Goal: Information Seeking & Learning: Learn about a topic

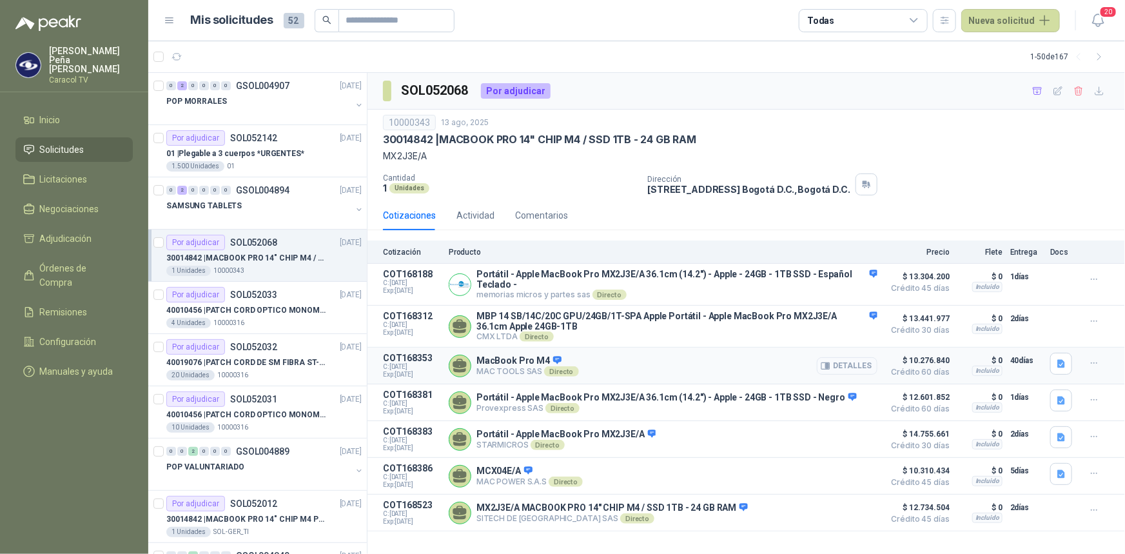
click at [849, 370] on button "Detalles" at bounding box center [847, 365] width 61 height 17
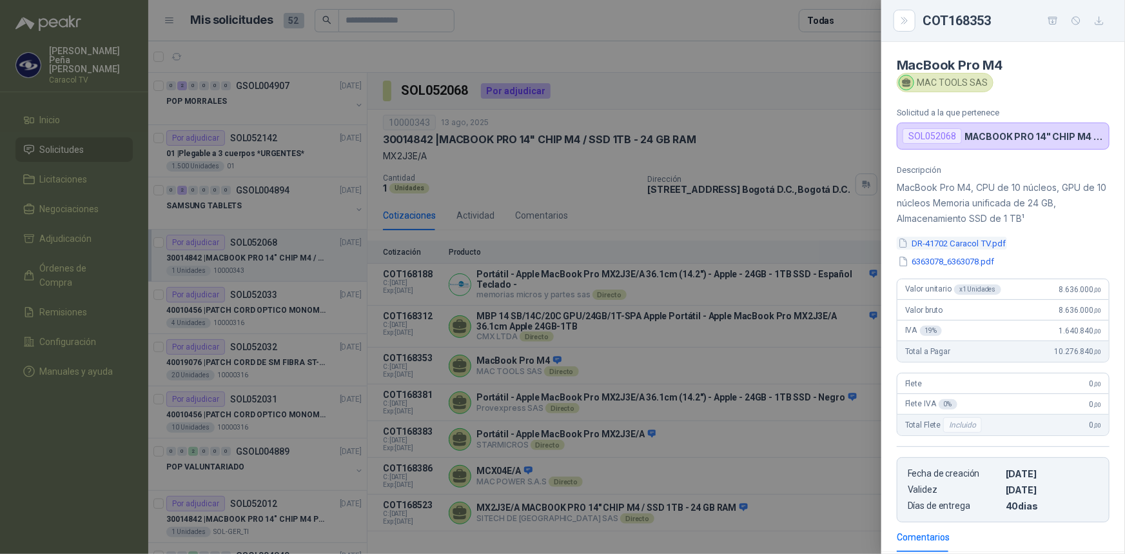
click at [959, 241] on button "DR-41702 Caracol TV.pdf" at bounding box center [952, 244] width 110 height 14
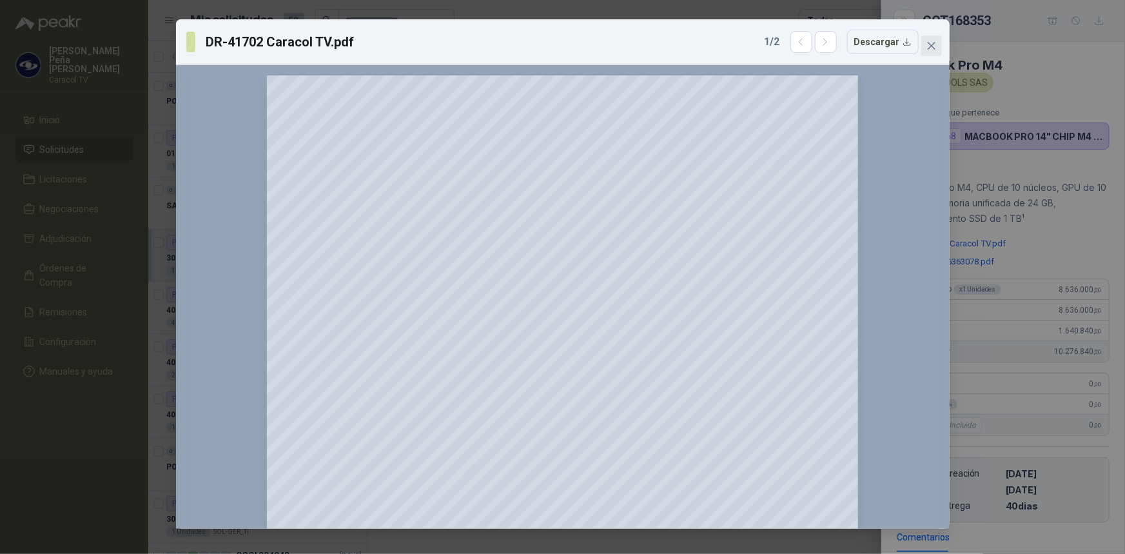
click at [931, 41] on icon "close" at bounding box center [932, 46] width 10 height 10
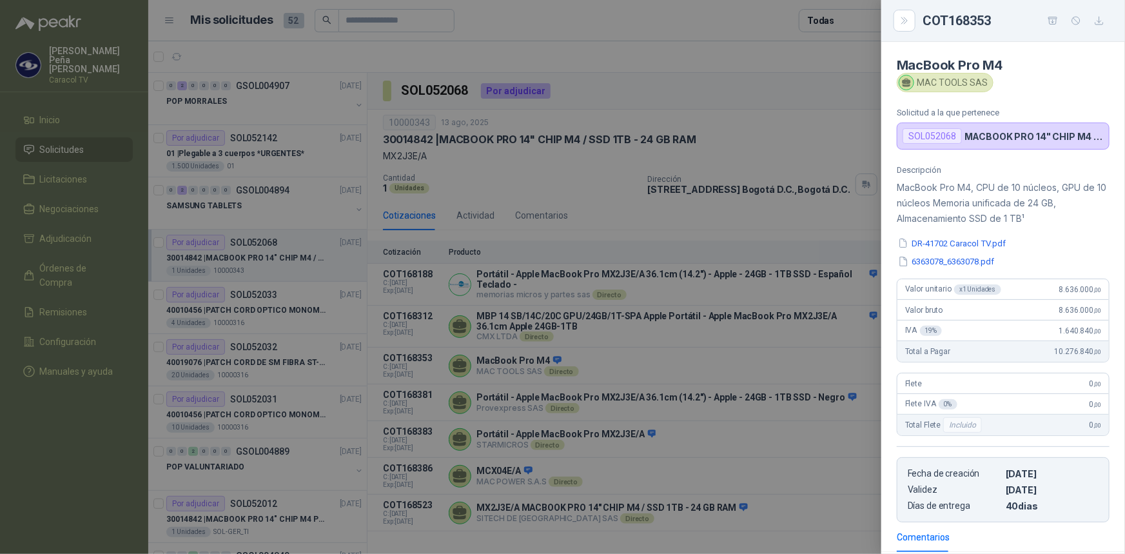
click at [713, 199] on div at bounding box center [562, 277] width 1125 height 554
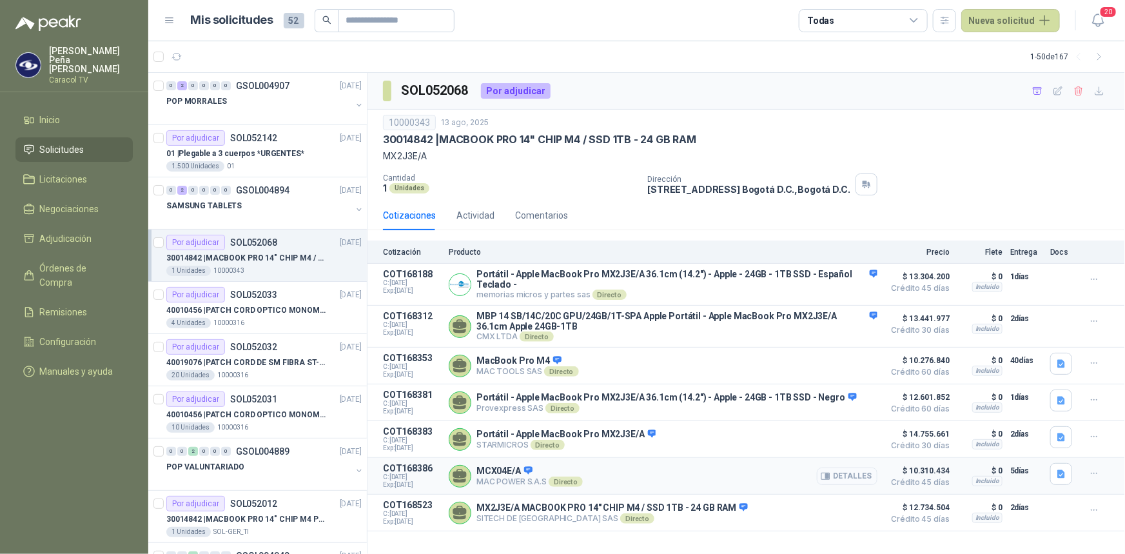
click at [859, 485] on button "Detalles" at bounding box center [847, 476] width 61 height 17
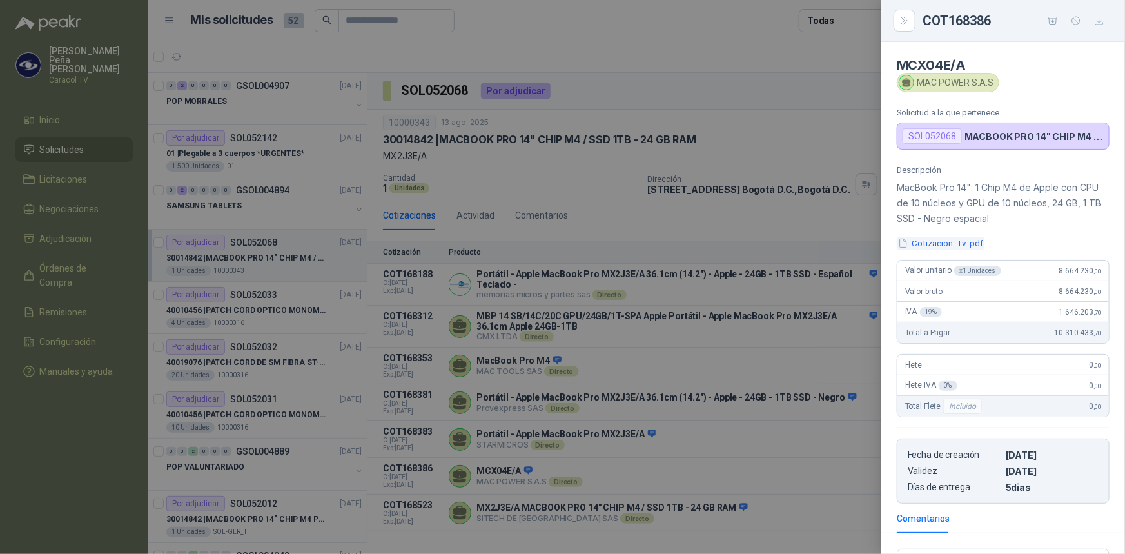
click at [942, 244] on button "Cotizacion. Tv .pdf" at bounding box center [941, 244] width 88 height 14
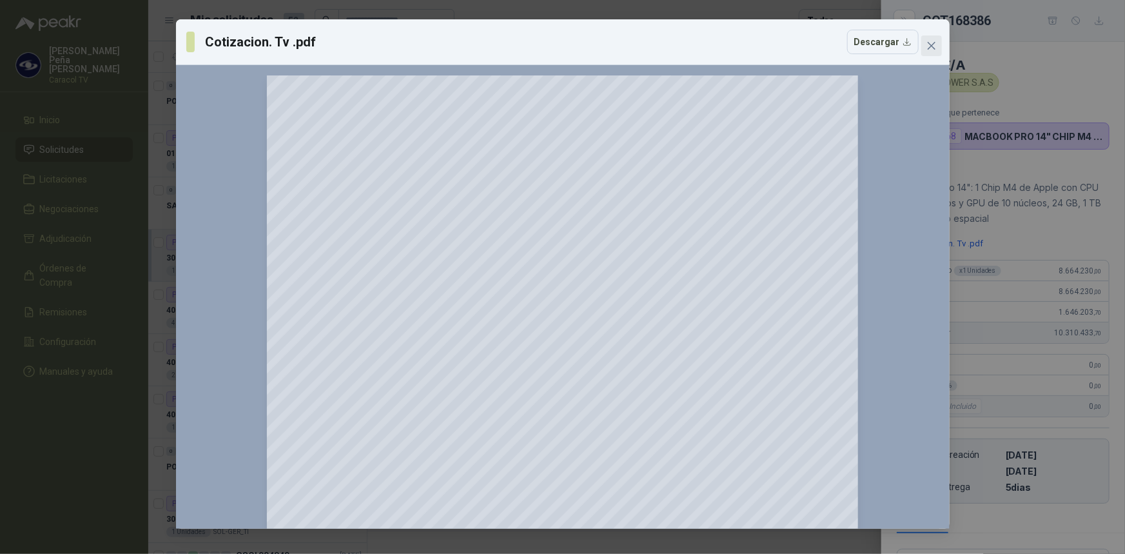
click at [931, 45] on icon "close" at bounding box center [931, 46] width 8 height 8
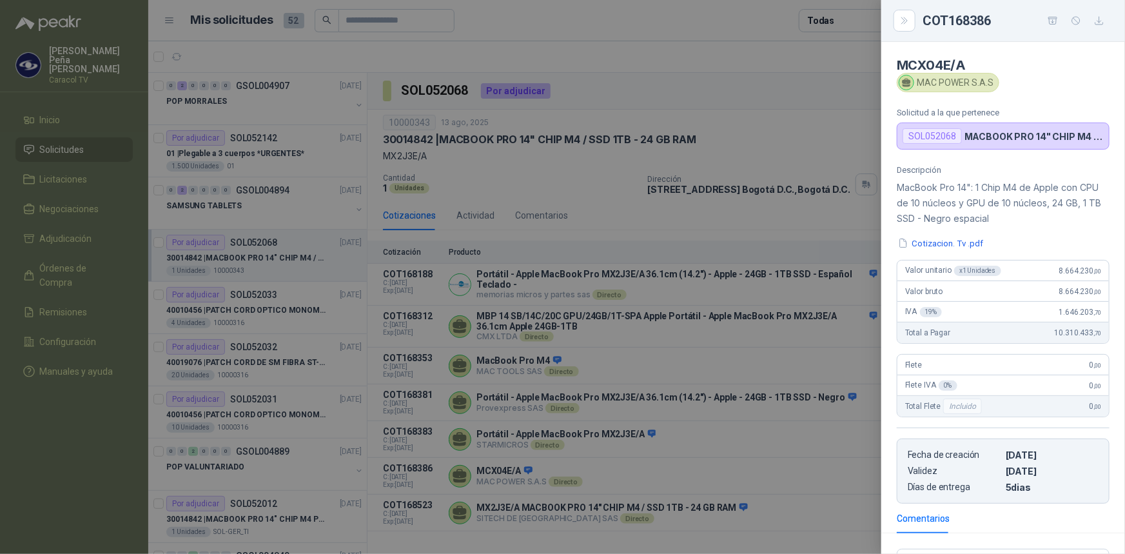
click at [684, 387] on div at bounding box center [562, 277] width 1125 height 554
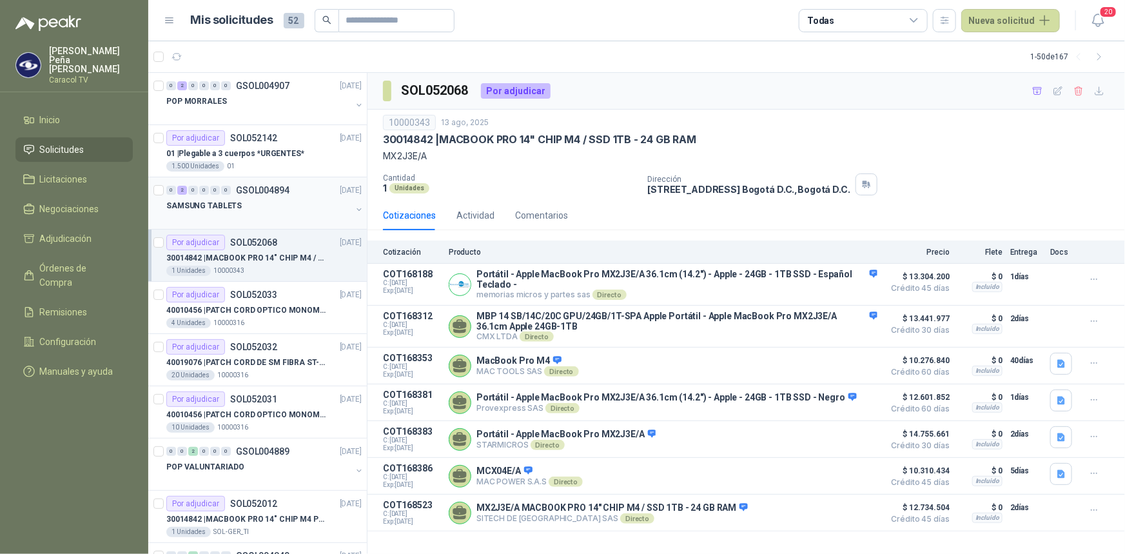
click at [232, 206] on p "SAMSUNG TABLETS" at bounding box center [203, 206] width 75 height 12
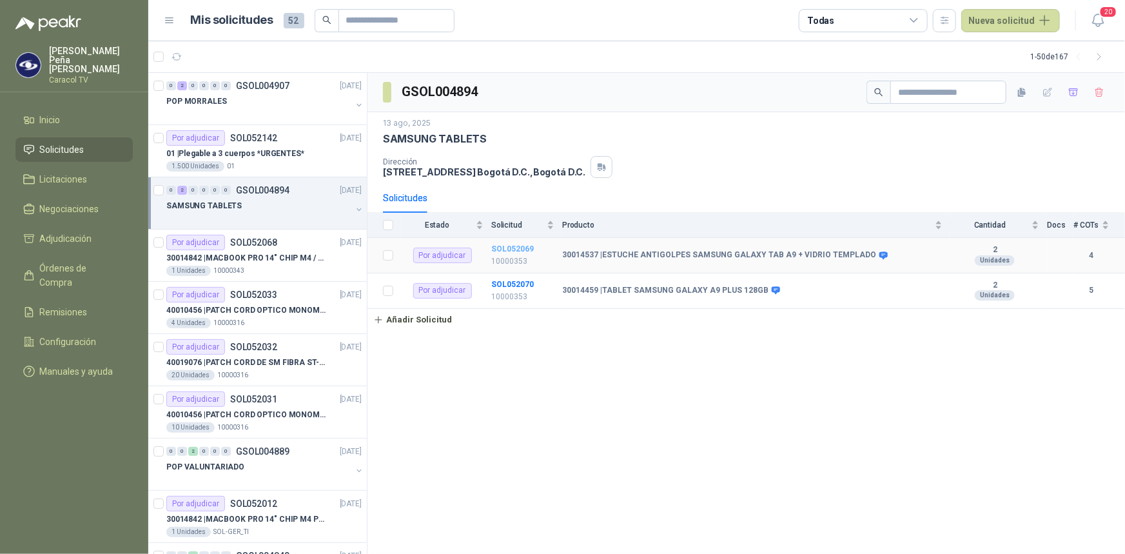
click at [501, 250] on b "SOL052069" at bounding box center [512, 248] width 43 height 9
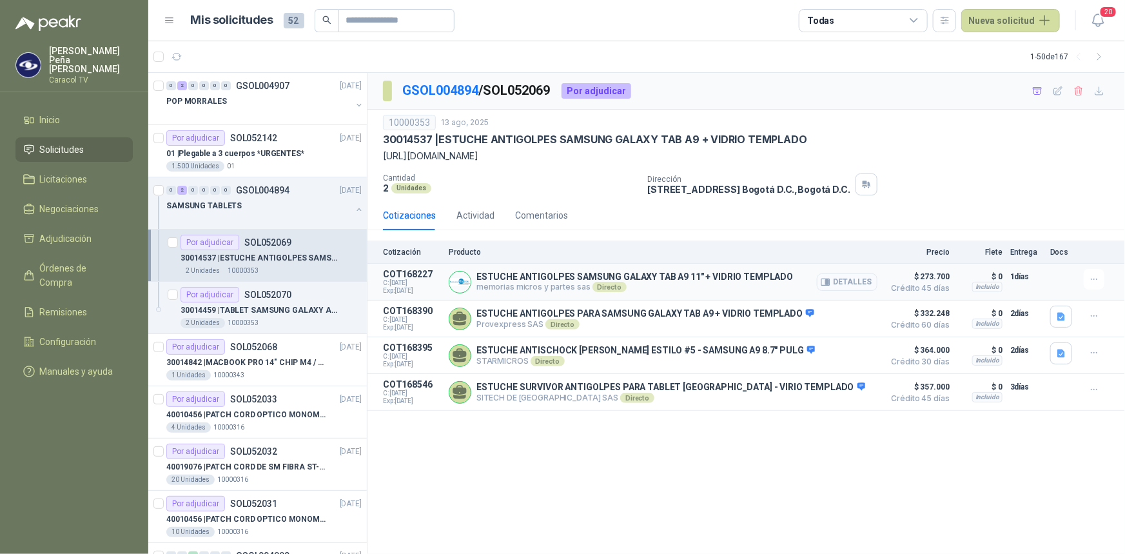
click at [829, 280] on icon "button" at bounding box center [827, 282] width 3 height 5
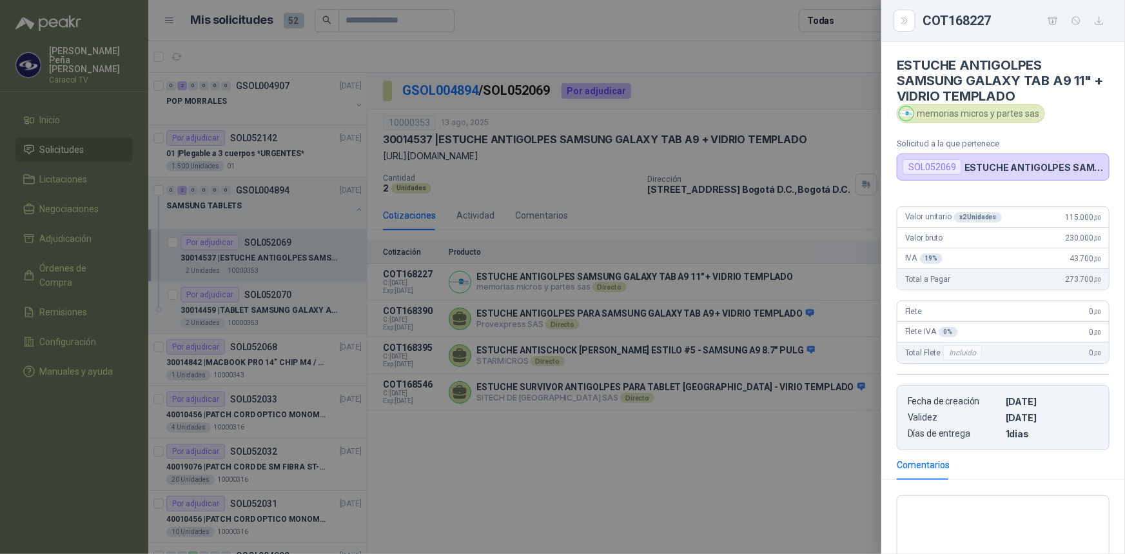
click at [795, 428] on div at bounding box center [562, 277] width 1125 height 554
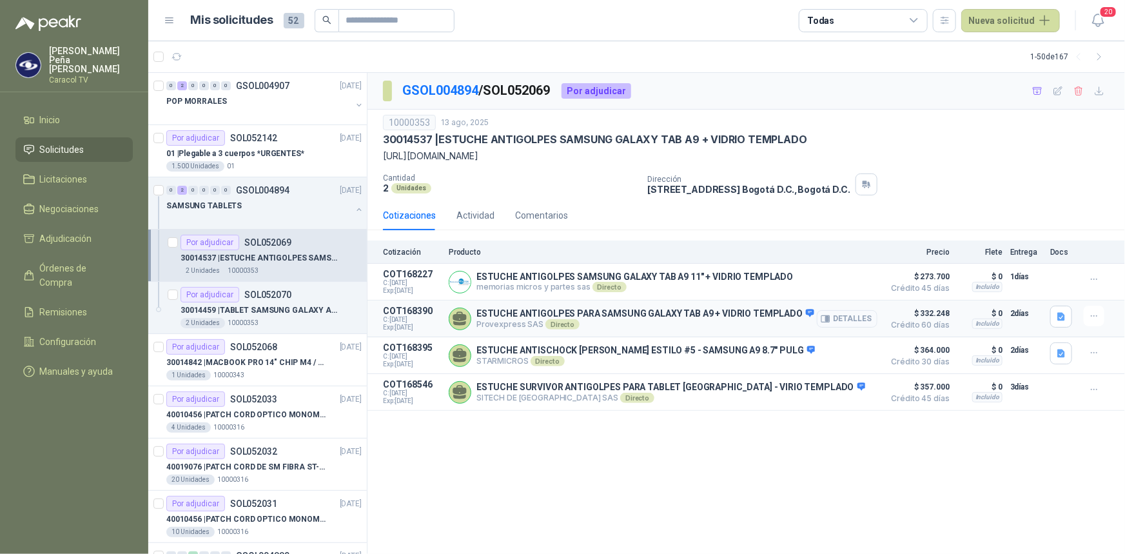
click at [851, 315] on button "Detalles" at bounding box center [847, 318] width 61 height 17
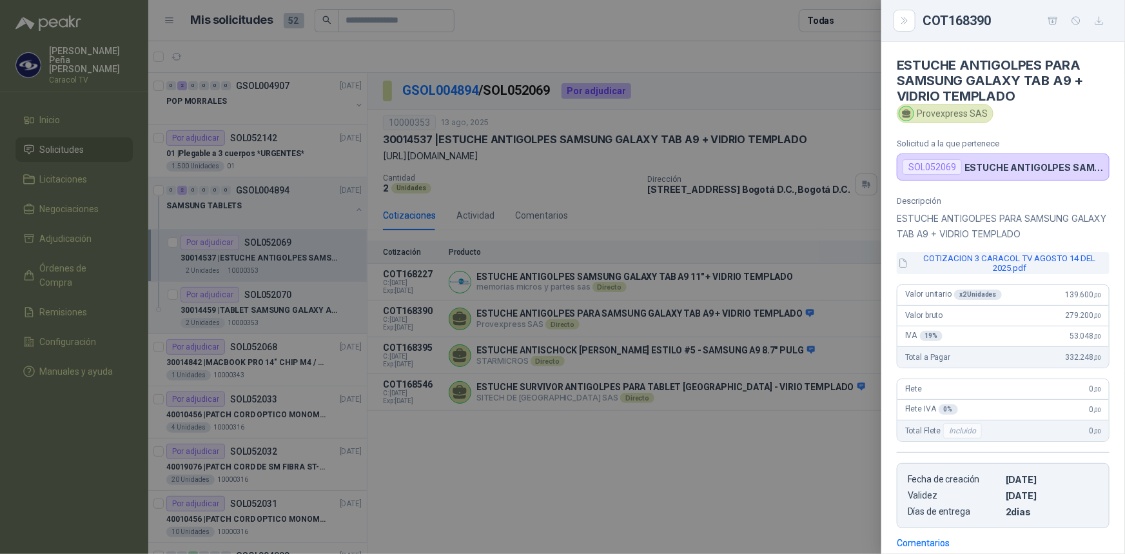
click at [1016, 264] on button "COTIZACION 3 CARACOL TV AGOSTO 14 DEL 2025.pdf" at bounding box center [1003, 263] width 213 height 22
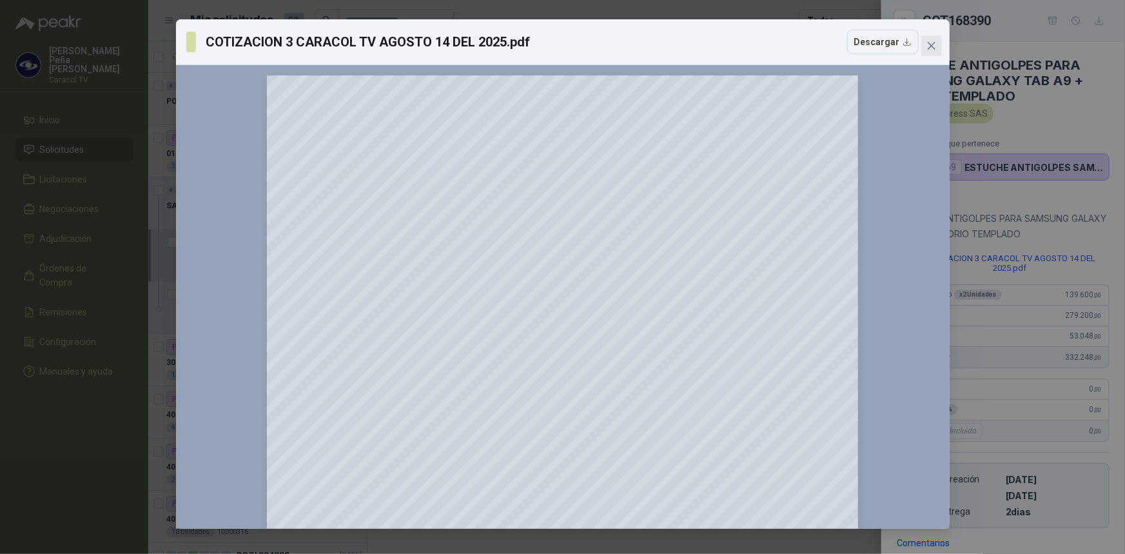
click at [934, 48] on icon "close" at bounding box center [931, 46] width 8 height 8
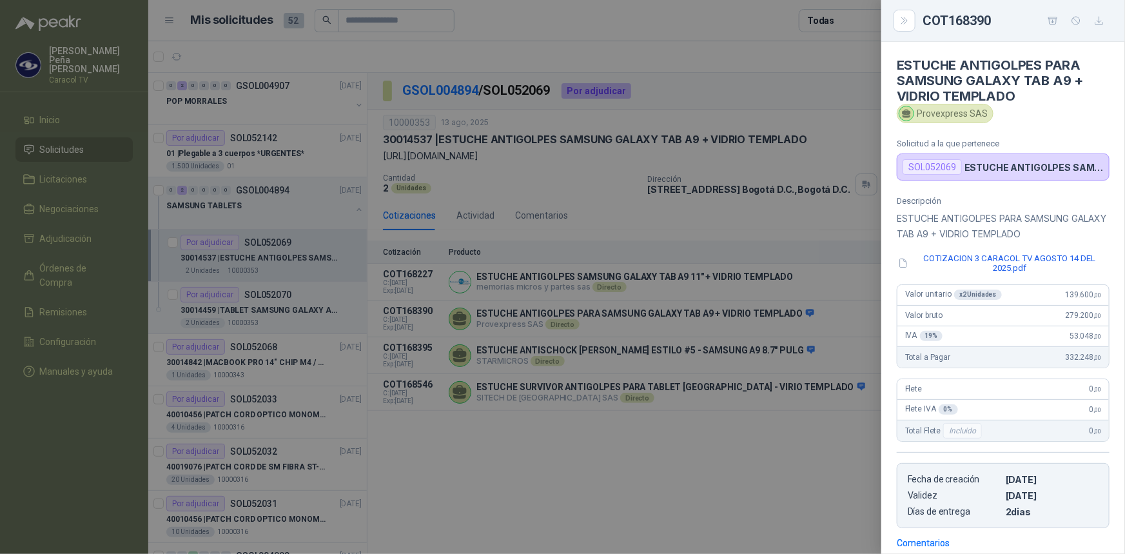
click at [799, 461] on div at bounding box center [562, 277] width 1125 height 554
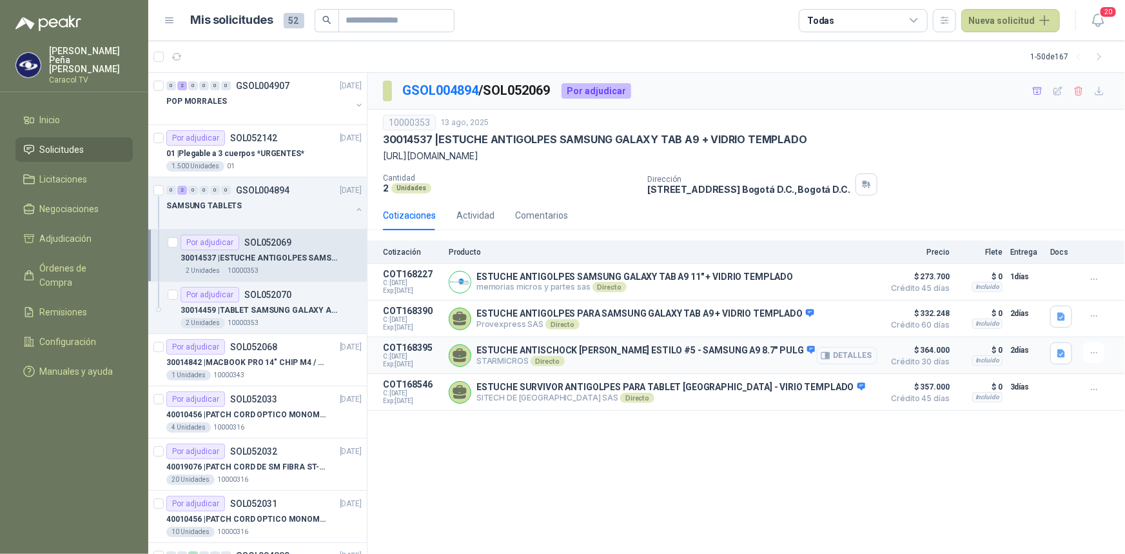
click at [856, 357] on button "Detalles" at bounding box center [847, 355] width 61 height 17
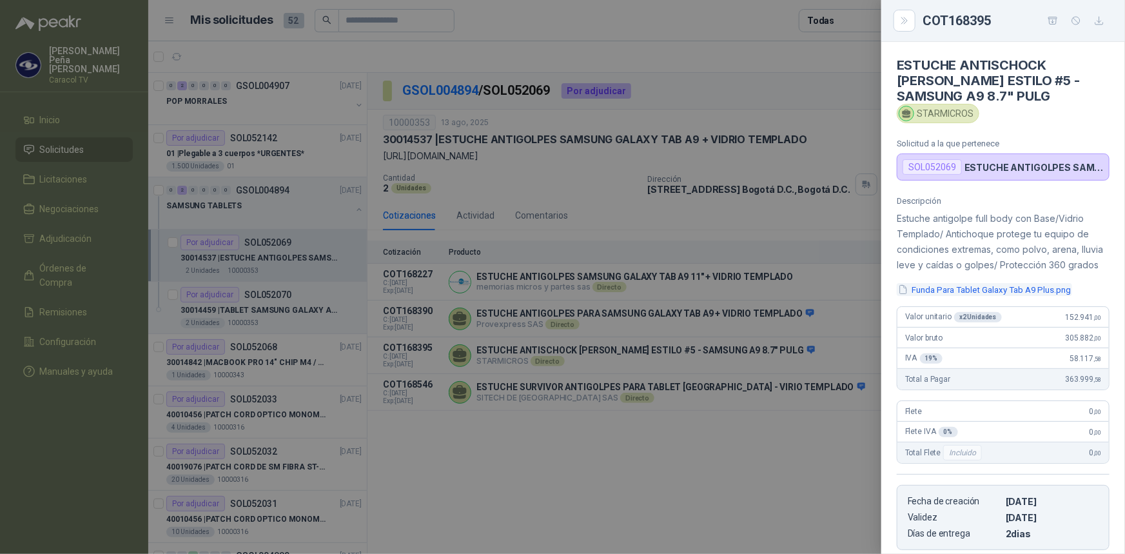
click at [993, 297] on button "Funda Para Tablet Galaxy Tab A9 Plus.png" at bounding box center [984, 290] width 175 height 14
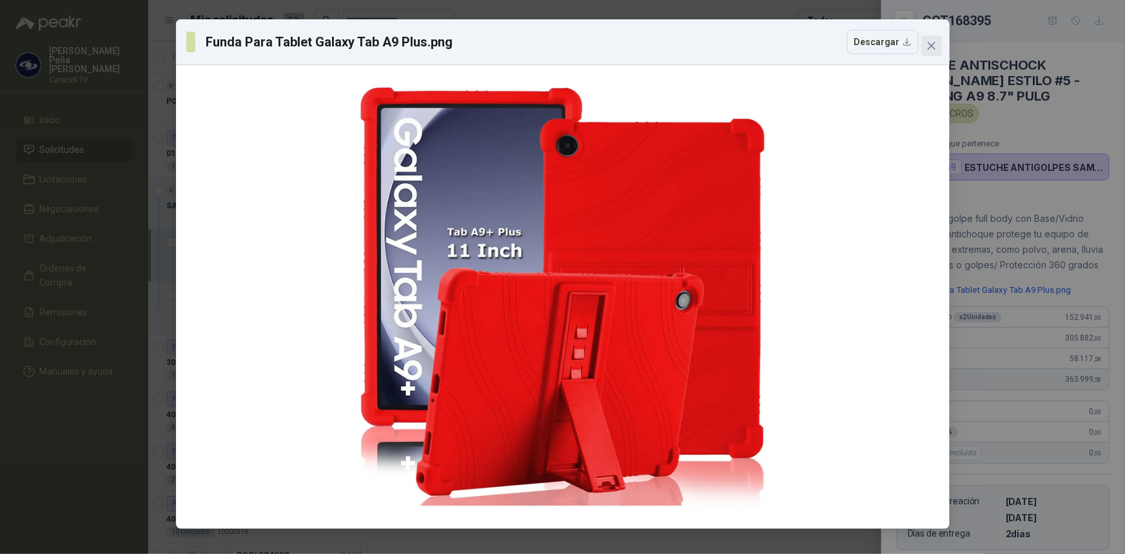
click at [931, 45] on icon "close" at bounding box center [931, 46] width 8 height 8
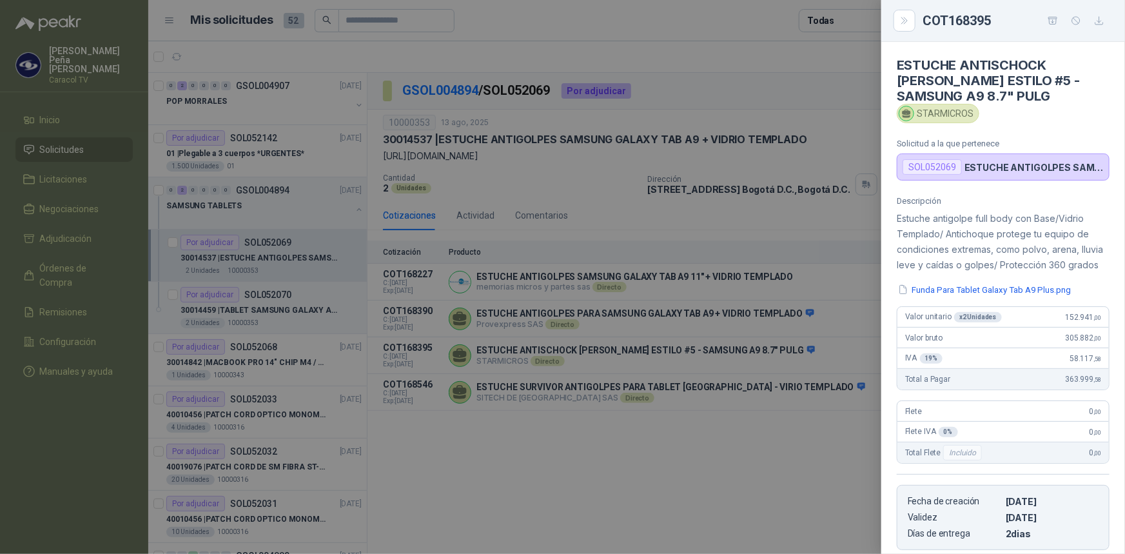
click at [630, 469] on div at bounding box center [562, 277] width 1125 height 554
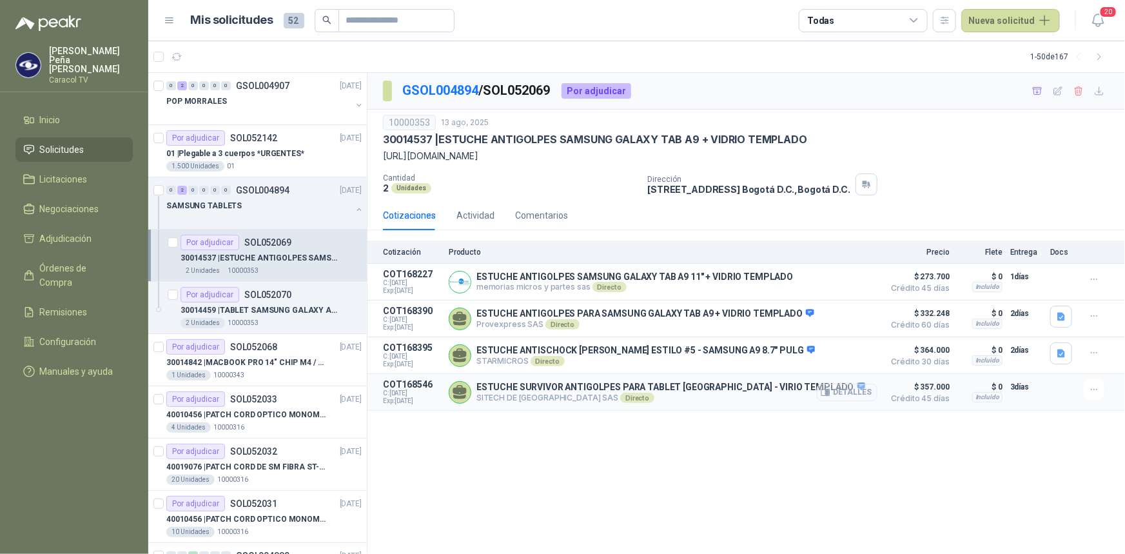
click at [840, 389] on button "Detalles" at bounding box center [847, 392] width 61 height 17
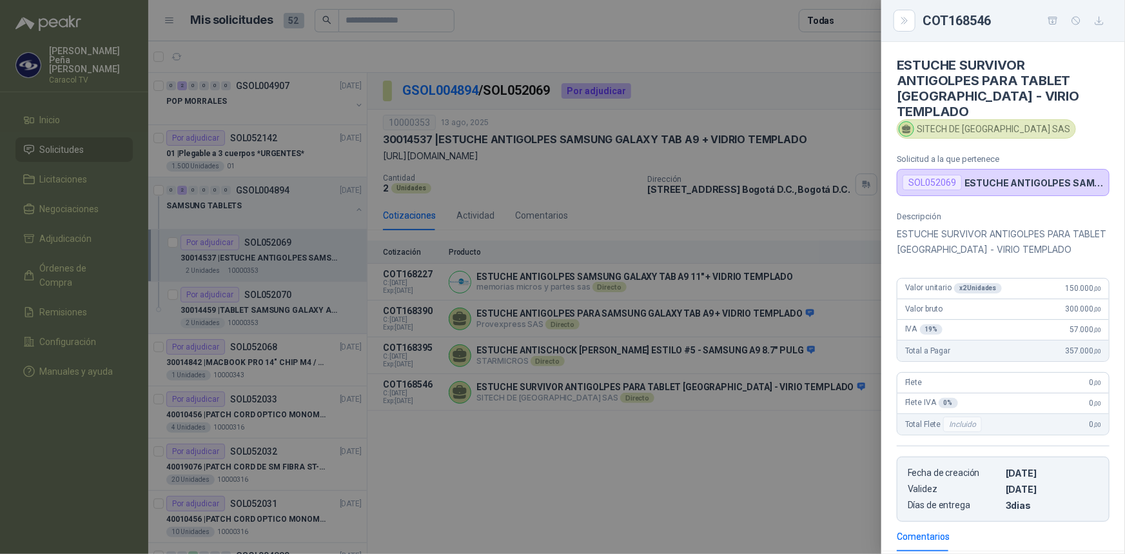
click at [777, 477] on div at bounding box center [562, 277] width 1125 height 554
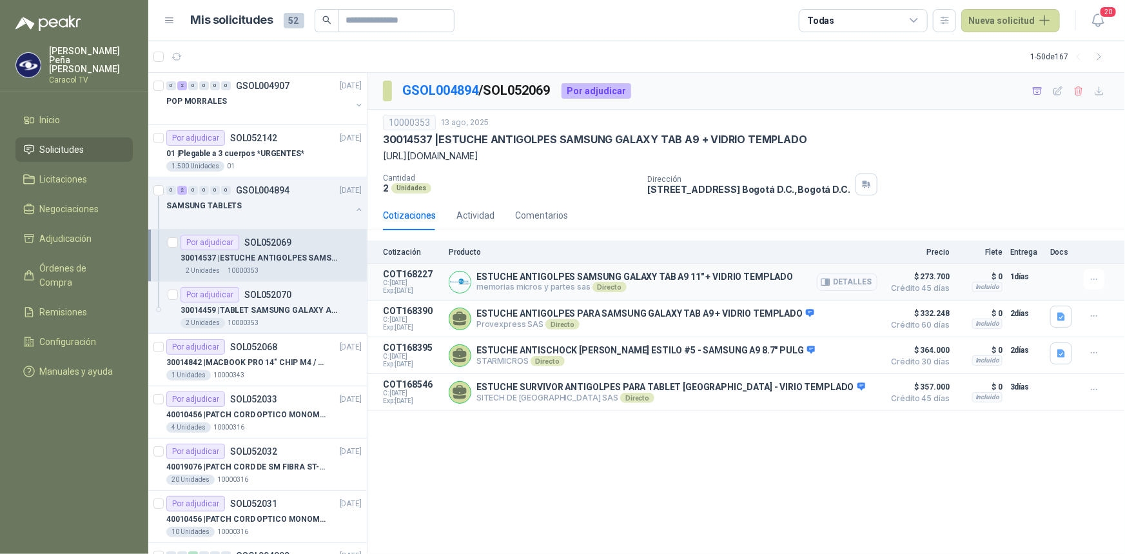
click at [870, 286] on button "Detalles" at bounding box center [847, 281] width 61 height 17
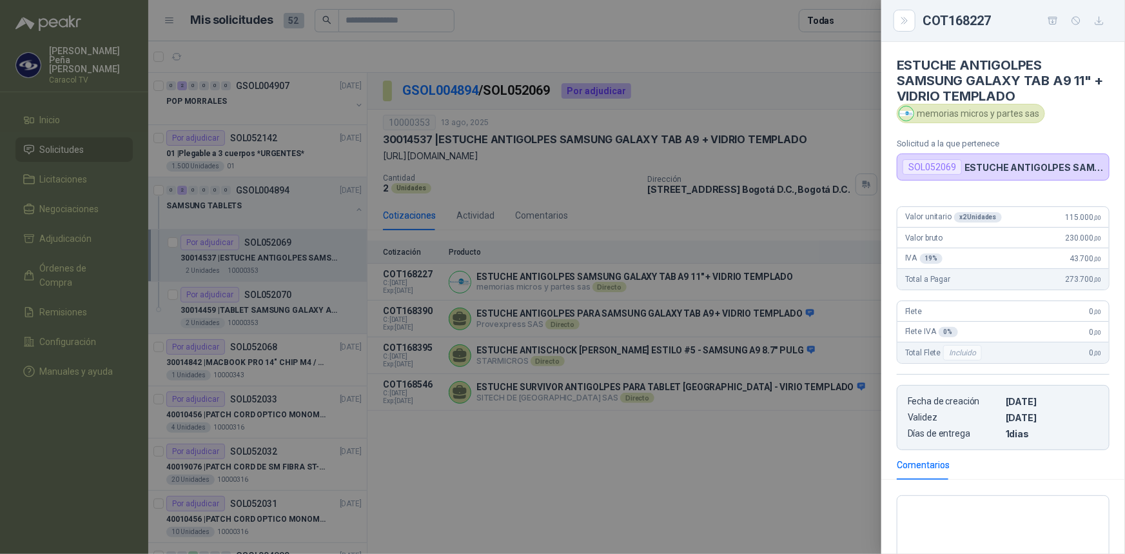
click at [746, 482] on div at bounding box center [562, 277] width 1125 height 554
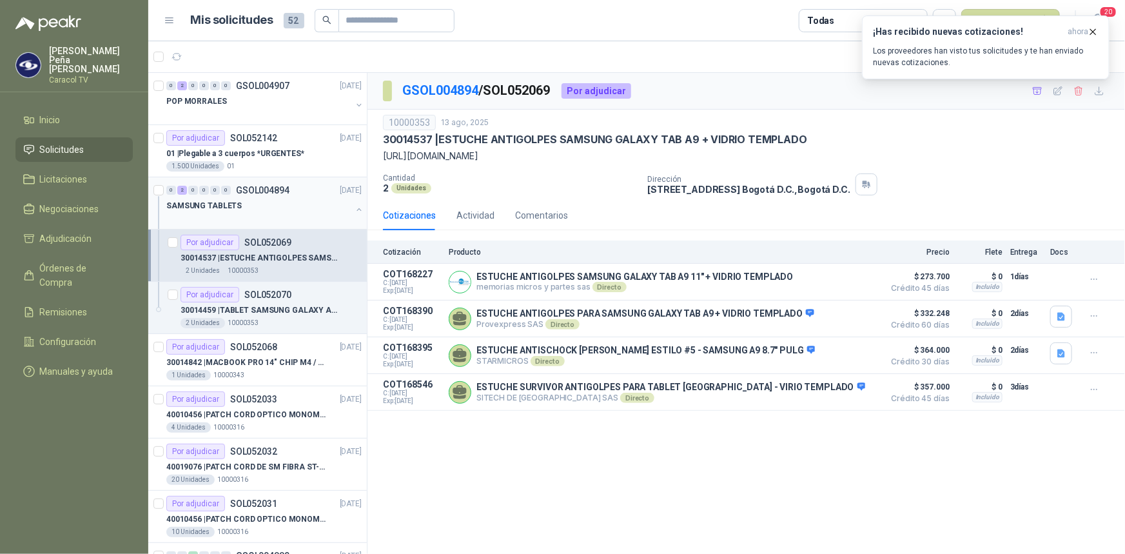
click at [236, 201] on p "SAMSUNG TABLETS" at bounding box center [203, 206] width 75 height 12
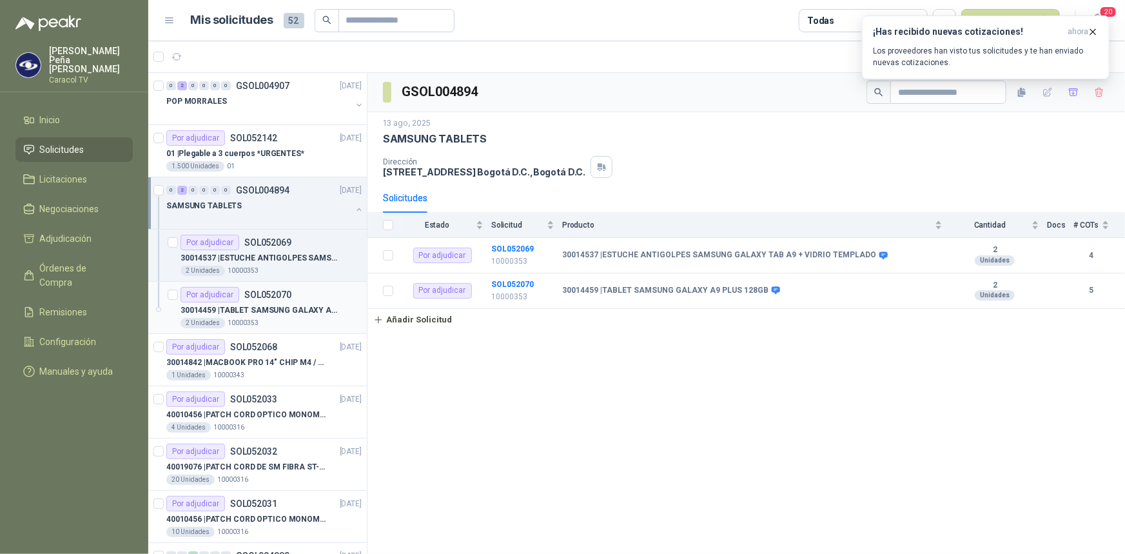
click at [273, 299] on div "Por adjudicar SOL052070" at bounding box center [236, 294] width 111 height 15
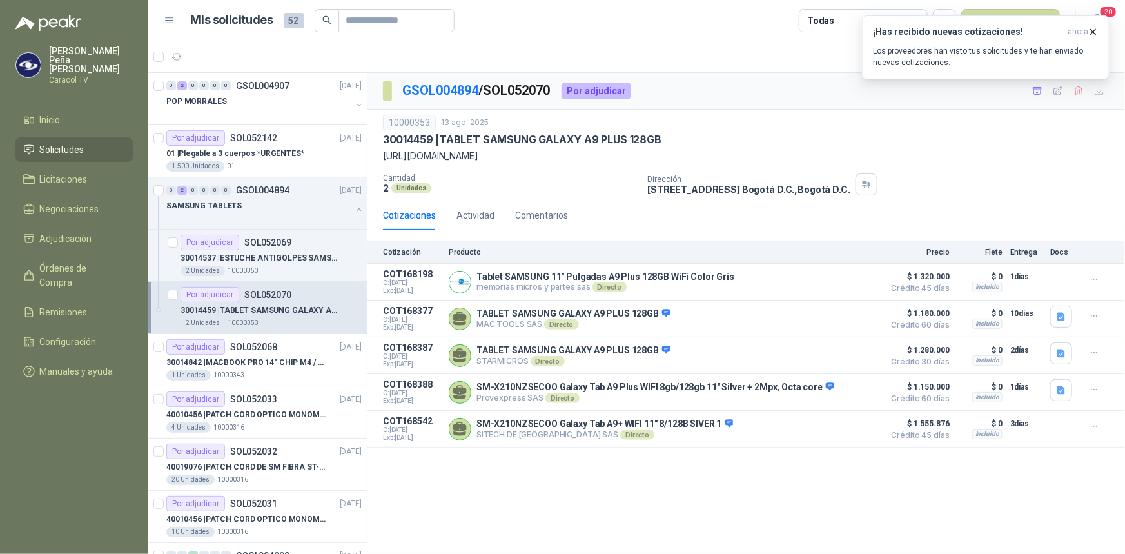
click at [677, 497] on div "GSOL004894 / SOL052070 Por adjudicar 10000353 [DATE] 30014459 | TABLET SAMSUNG …" at bounding box center [747, 314] width 758 height 482
click at [720, 154] on p "[URL][DOMAIN_NAME]" at bounding box center [746, 156] width 727 height 14
drag, startPoint x: 830, startPoint y: 155, endPoint x: 381, endPoint y: 155, distance: 449.5
click at [381, 155] on div "10000353 [DATE] 30014459 | TABLET SAMSUNG GALAXY A9 PLUS 128GB [URL][DOMAIN_NAM…" at bounding box center [747, 155] width 758 height 91
copy p "[URL][DOMAIN_NAME]"
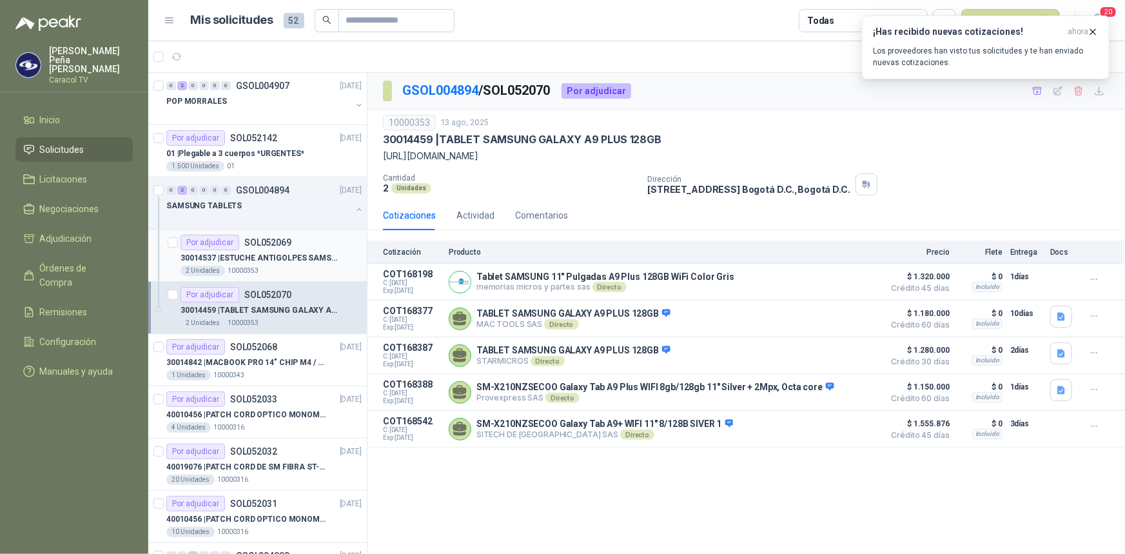
click at [275, 255] on p "30014537 | ESTUCHE ANTIGOLPES SAMSUNG GALAXY TAB A9 + VIDRIO TEMPLADO" at bounding box center [261, 258] width 161 height 12
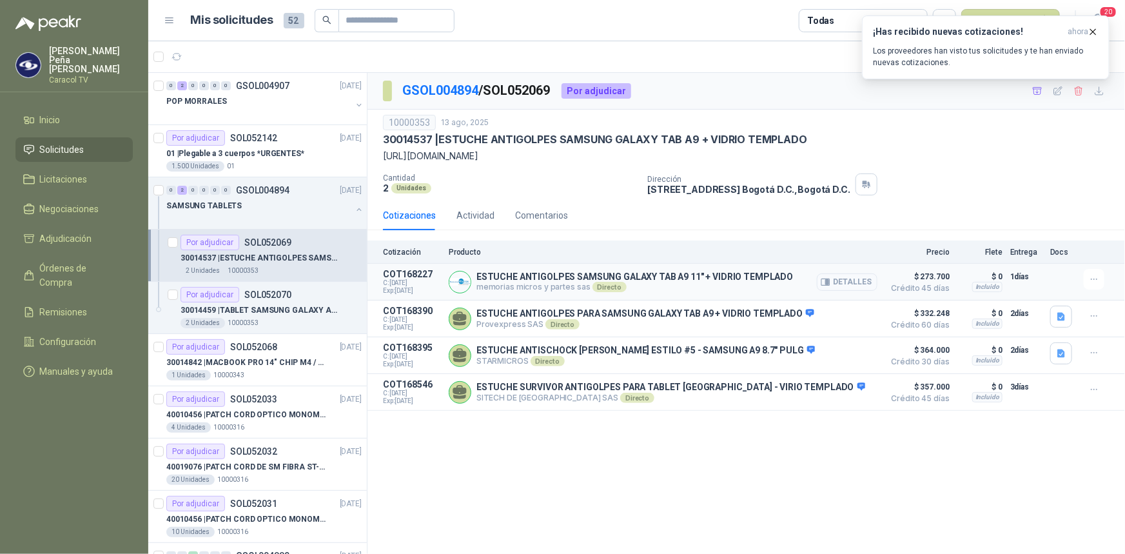
click at [859, 281] on button "Detalles" at bounding box center [847, 281] width 61 height 17
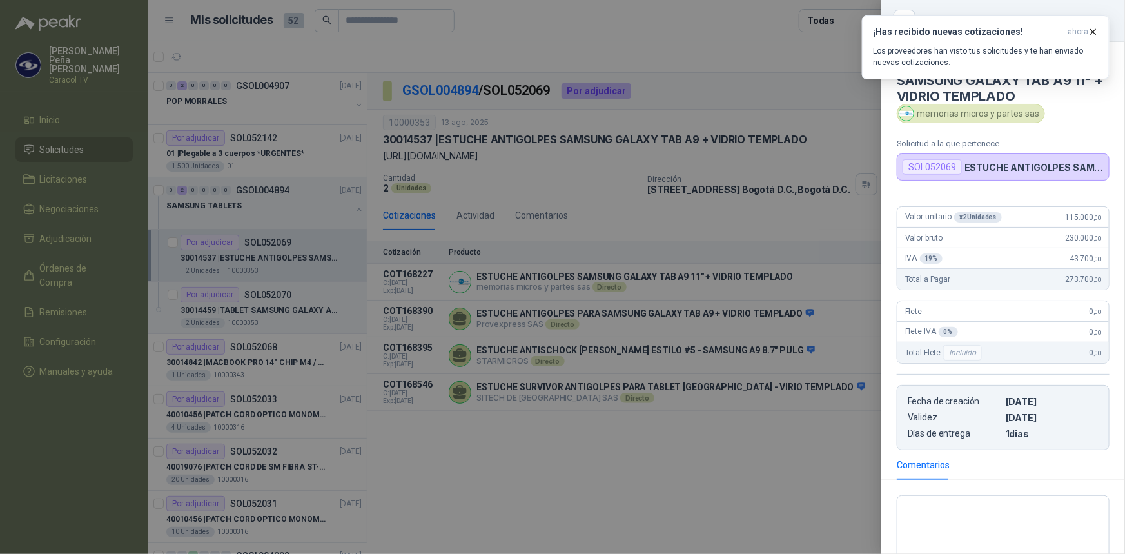
click at [590, 477] on div at bounding box center [562, 277] width 1125 height 554
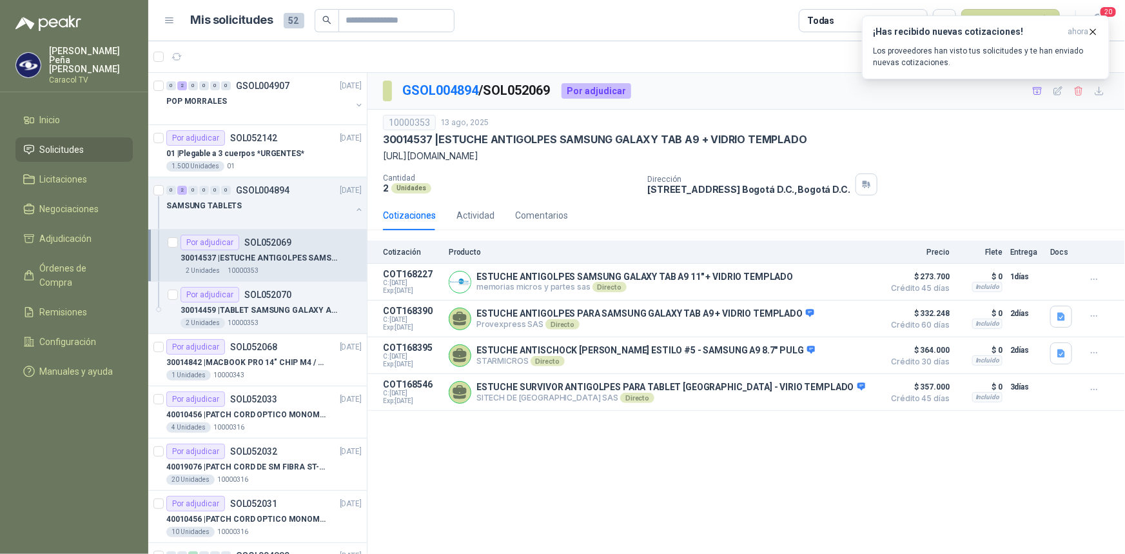
click at [499, 154] on p "[URL][DOMAIN_NAME]" at bounding box center [746, 156] width 727 height 14
drag, startPoint x: 503, startPoint y: 154, endPoint x: 381, endPoint y: 152, distance: 121.9
click at [381, 152] on div "10000353 [DATE] 30014537 | ESTUCHE ANTIGOLPES SAMSUNG GALAXY TAB A9 + VIDRIO TE…" at bounding box center [747, 155] width 758 height 91
copy p "[URL][DOMAIN_NAME]"
click at [272, 304] on p "30014459 | TABLET SAMSUNG GALAXY A9 PLUS 128GB" at bounding box center [261, 310] width 161 height 12
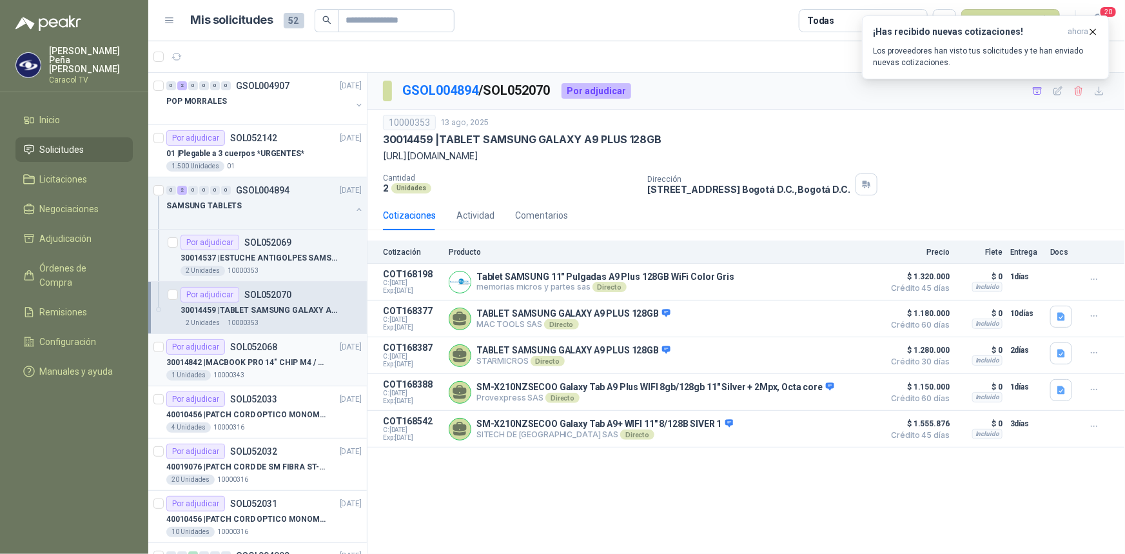
click at [276, 370] on div "1 Unidades 10000343" at bounding box center [263, 375] width 195 height 10
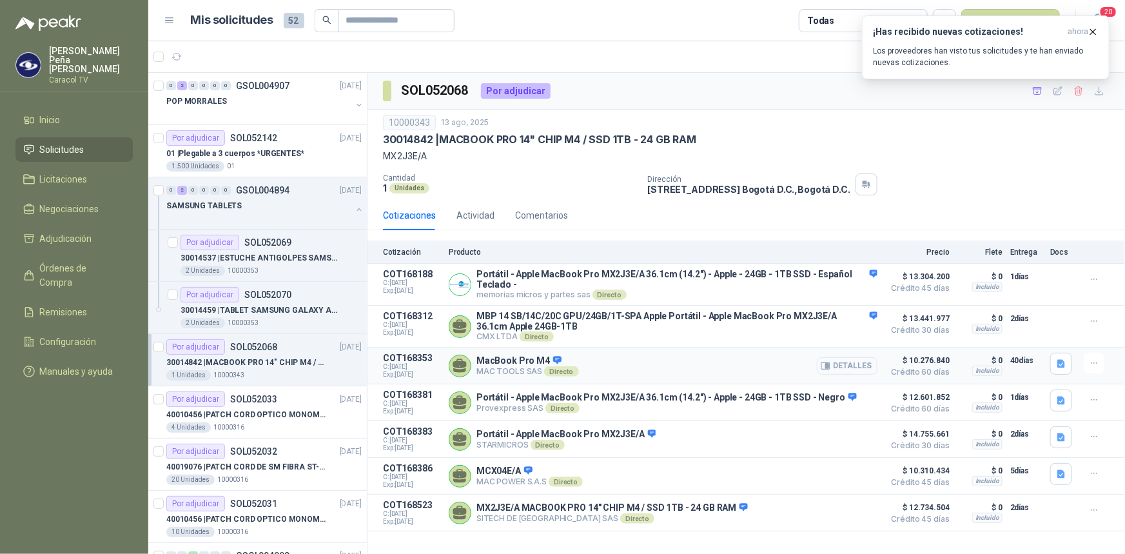
click at [870, 368] on button "Detalles" at bounding box center [847, 365] width 61 height 17
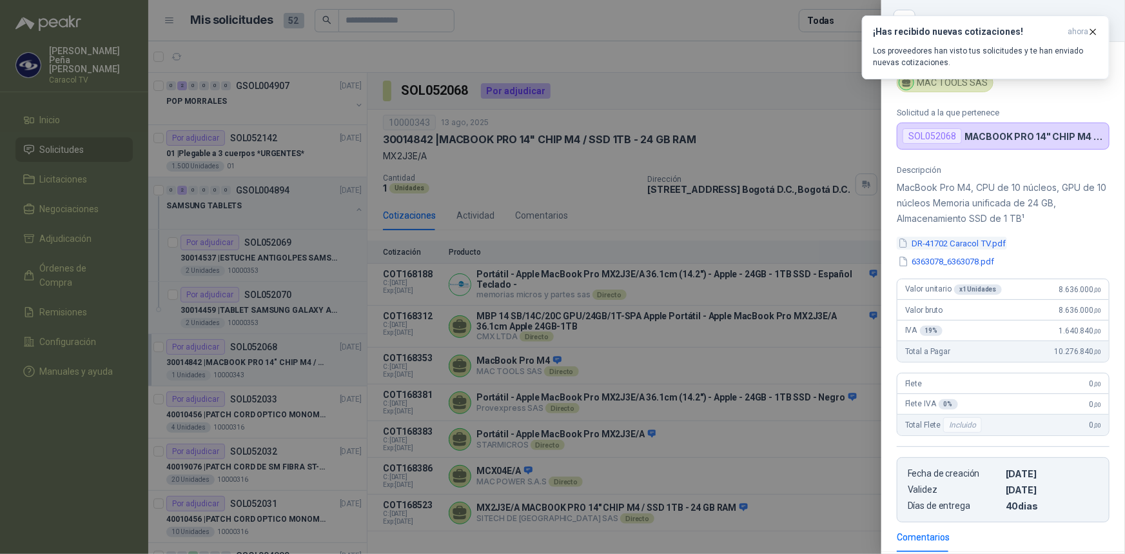
click at [990, 238] on button "DR-41702 Caracol TV.pdf" at bounding box center [952, 244] width 110 height 14
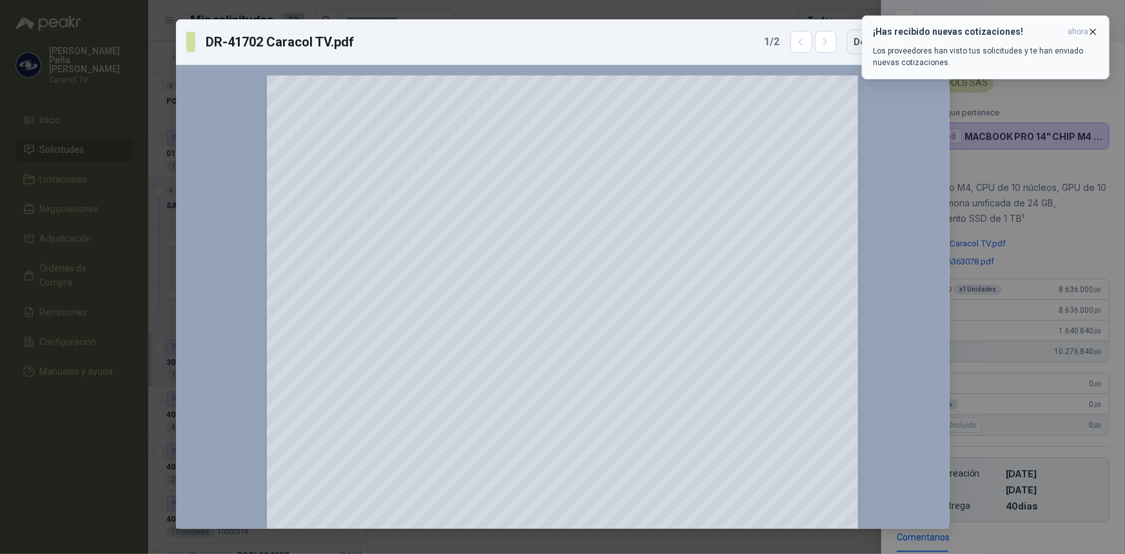
click at [1096, 27] on icon "button" at bounding box center [1093, 31] width 11 height 11
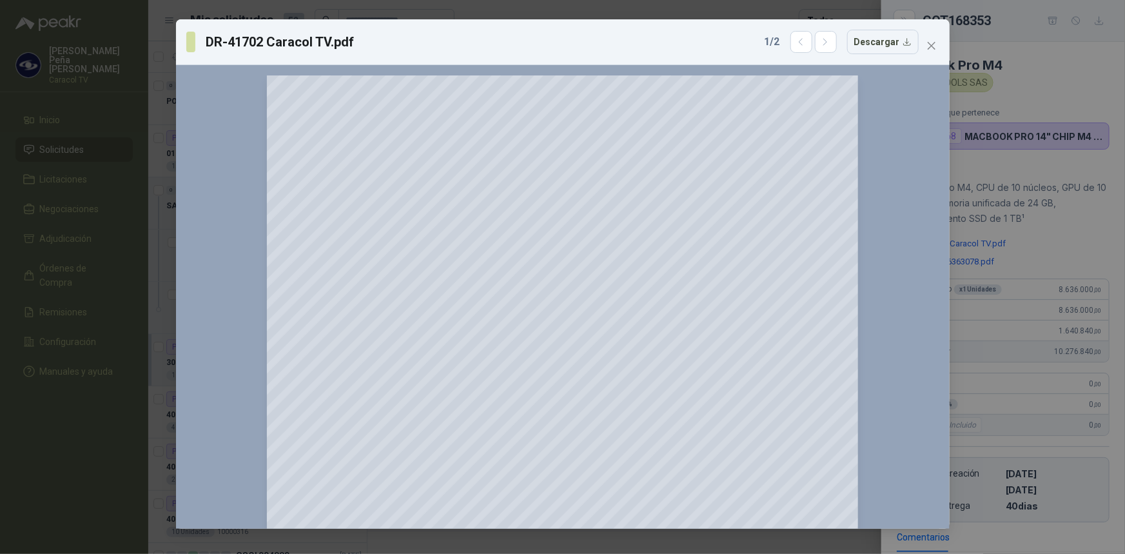
click at [932, 39] on button "Close" at bounding box center [932, 45] width 21 height 21
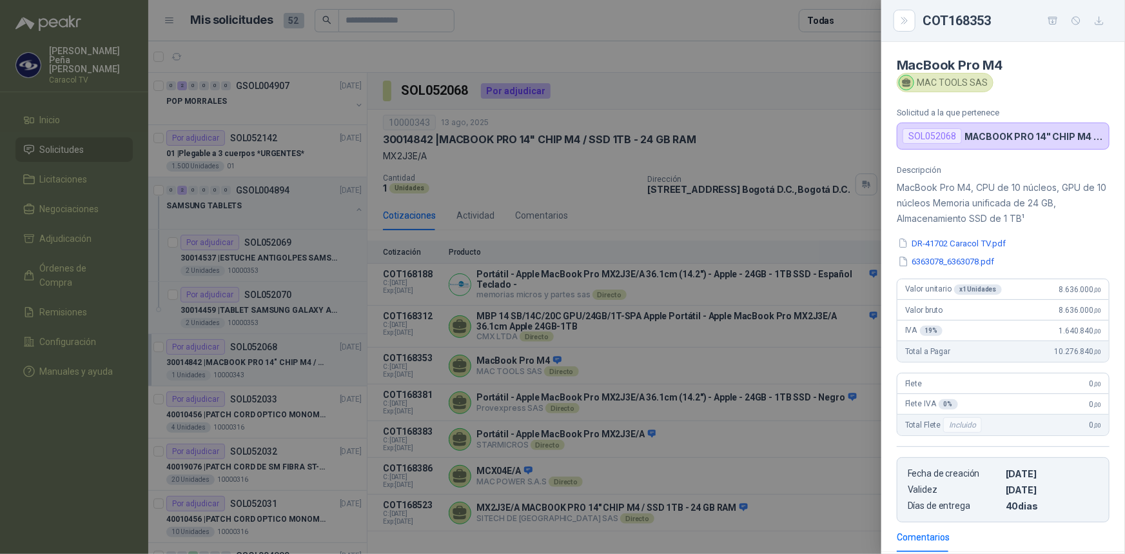
click at [793, 91] on div at bounding box center [562, 277] width 1125 height 554
